Goal: Browse casually

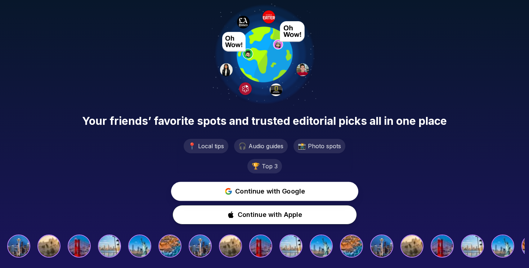
click at [266, 192] on span "Continue with Google" at bounding box center [270, 192] width 70 height 10
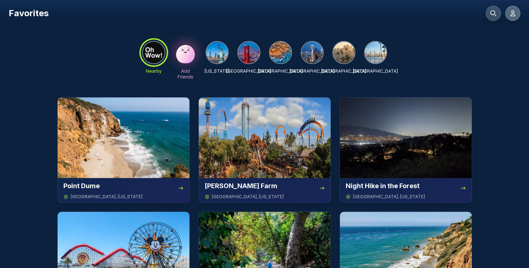
click at [514, 11] on icon at bounding box center [512, 13] width 7 height 7
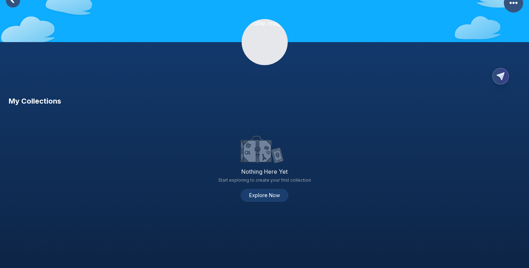
scroll to position [21, 0]
click at [268, 196] on button "Explore Now" at bounding box center [265, 195] width 48 height 13
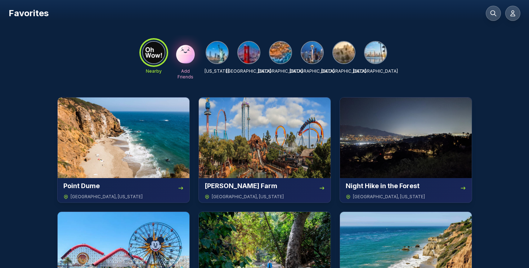
click at [375, 51] on img at bounding box center [376, 53] width 22 height 22
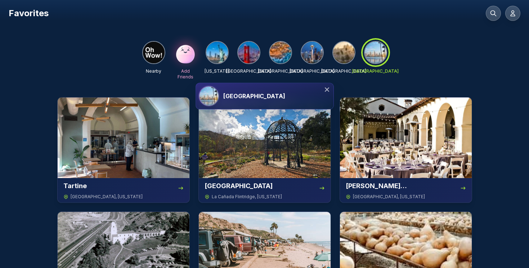
click at [327, 87] on icon at bounding box center [326, 89] width 7 height 7
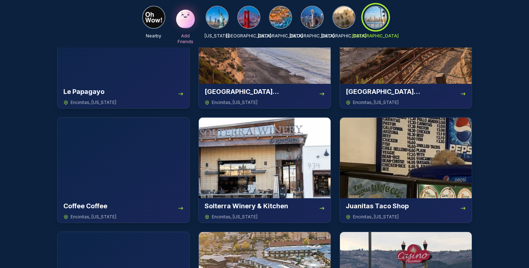
scroll to position [3404, 0]
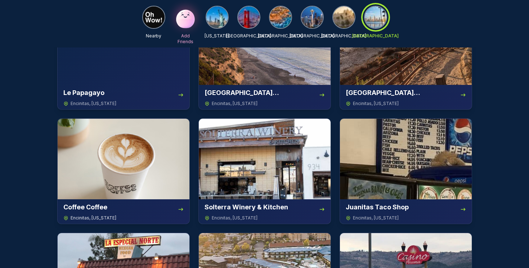
click at [132, 210] on div "Coffee Coffee" at bounding box center [123, 207] width 120 height 10
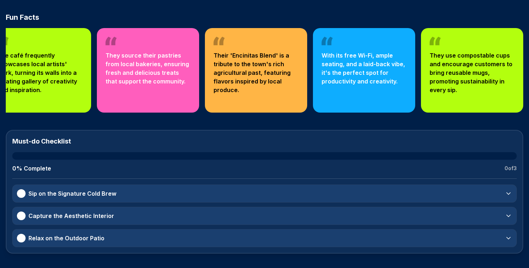
scroll to position [254, 0]
click at [23, 218] on div "Capture the Aesthetic Interior" at bounding box center [63, 216] width 98 height 9
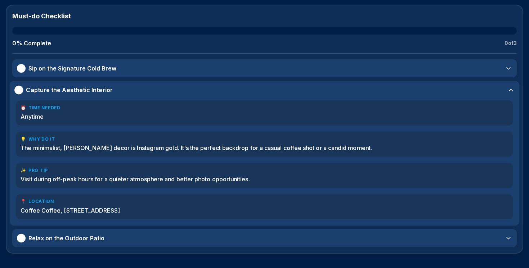
scroll to position [379, 0]
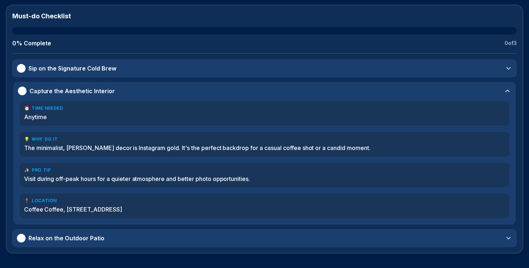
click at [31, 91] on span "Capture the Aesthetic Interior" at bounding box center [72, 91] width 85 height 9
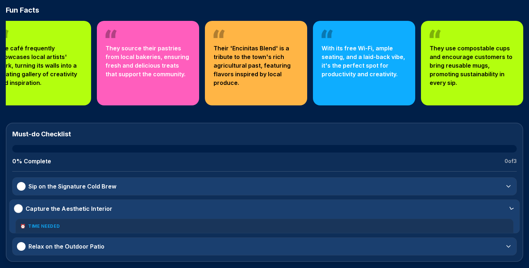
scroll to position [254, 0]
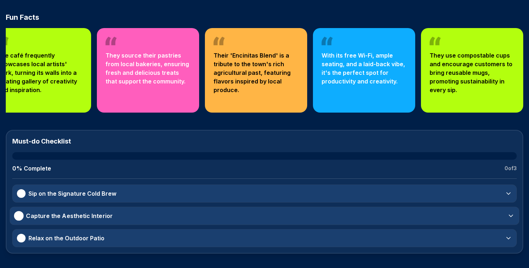
click at [16, 214] on div at bounding box center [19, 216] width 10 height 10
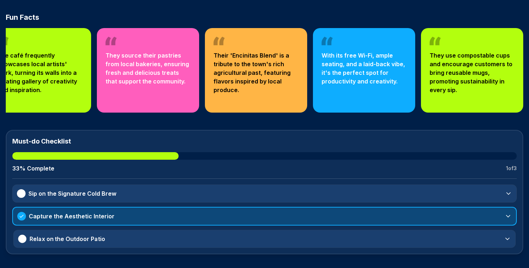
click at [18, 238] on div at bounding box center [22, 239] width 8 height 8
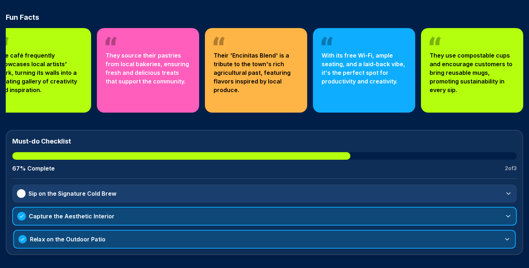
click at [18, 237] on div at bounding box center [22, 239] width 8 height 8
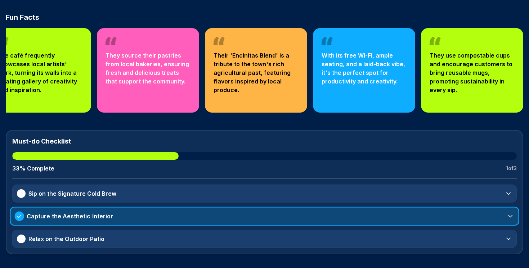
click at [18, 215] on icon at bounding box center [19, 216] width 6 height 6
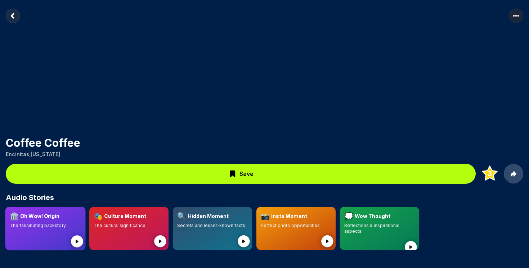
scroll to position [0, 0]
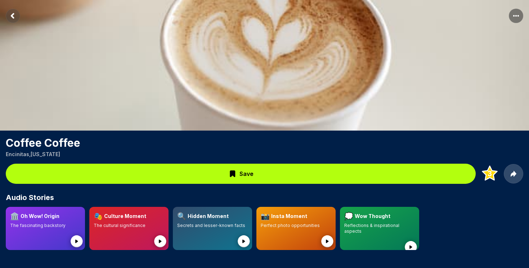
click at [12, 13] on rect "Return to previous page" at bounding box center [13, 16] width 14 height 14
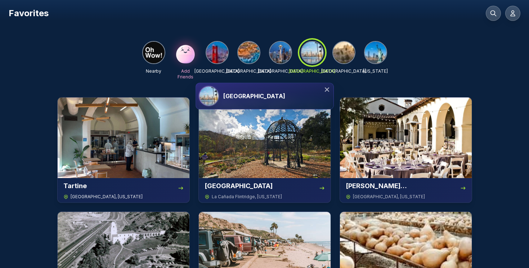
click at [104, 157] on img at bounding box center [124, 138] width 132 height 81
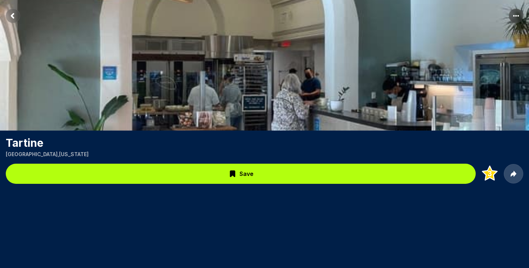
click at [16, 16] on rect "Return to previous page" at bounding box center [13, 16] width 14 height 14
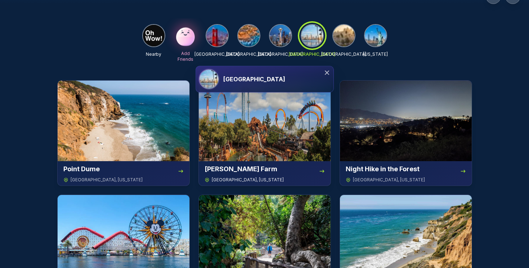
scroll to position [19, 0]
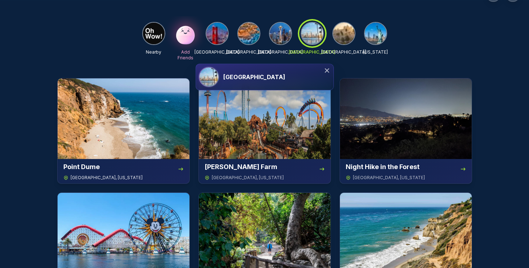
click at [109, 117] on img at bounding box center [124, 118] width 132 height 81
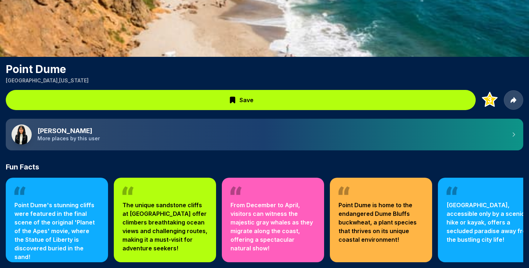
scroll to position [74, 0]
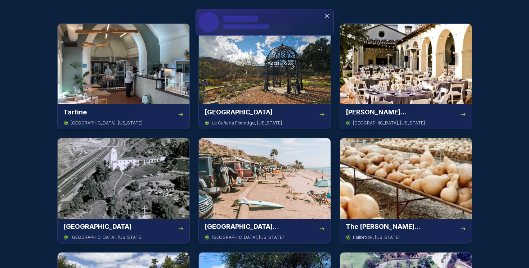
scroll to position [19, 0]
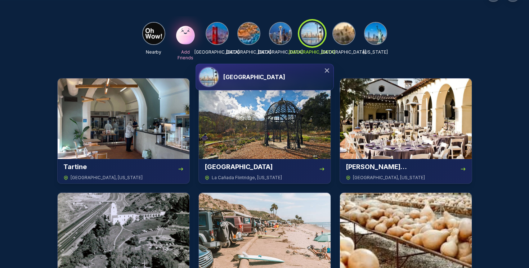
click at [330, 71] on icon at bounding box center [326, 70] width 7 height 7
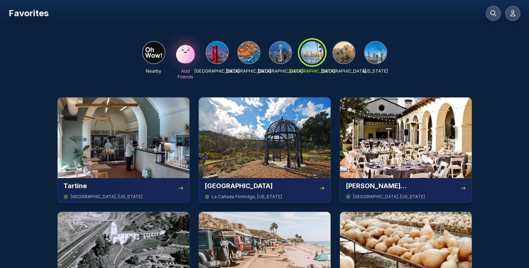
scroll to position [0, 0]
click at [494, 10] on icon at bounding box center [493, 13] width 7 height 7
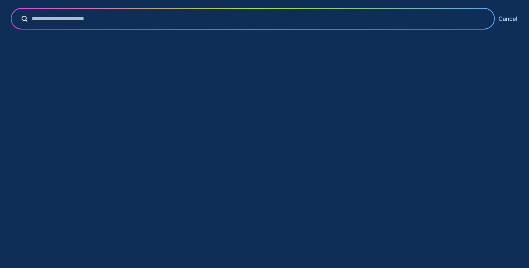
click at [511, 15] on button "Cancel" at bounding box center [507, 18] width 19 height 9
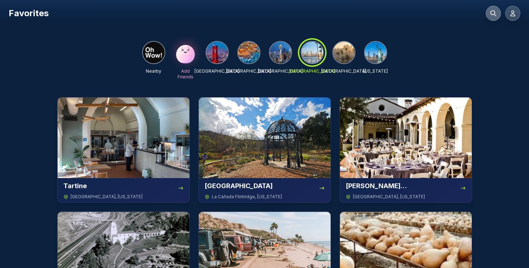
click at [487, 10] on button at bounding box center [493, 13] width 15 height 15
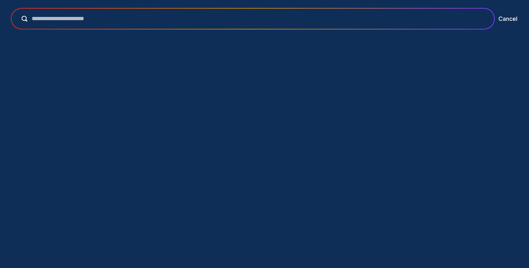
click at [439, 17] on input "text" at bounding box center [257, 18] width 461 height 9
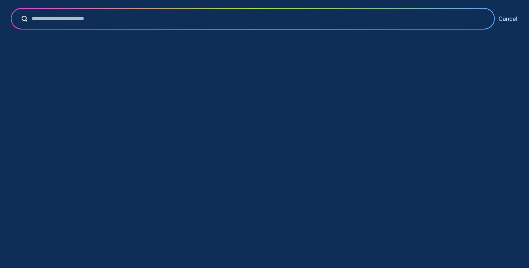
click at [506, 17] on button "Cancel" at bounding box center [507, 18] width 19 height 9
